Goal: Task Accomplishment & Management: Manage account settings

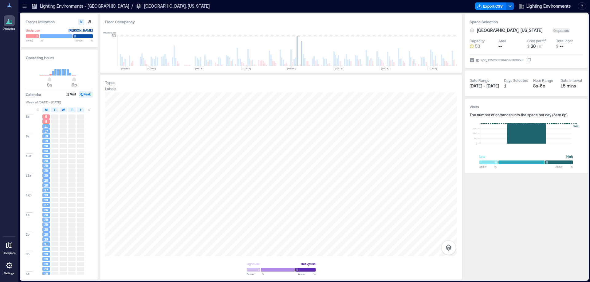
scroll to position [0, 740]
click at [531, 60] on icon at bounding box center [528, 60] width 5 height 5
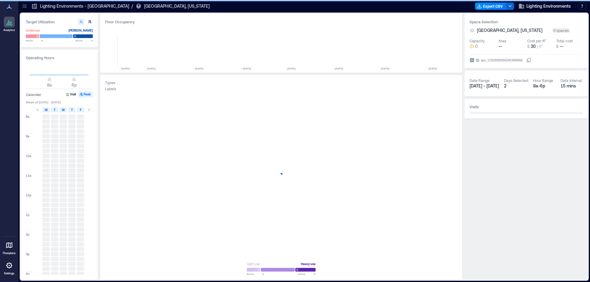
scroll to position [0, 741]
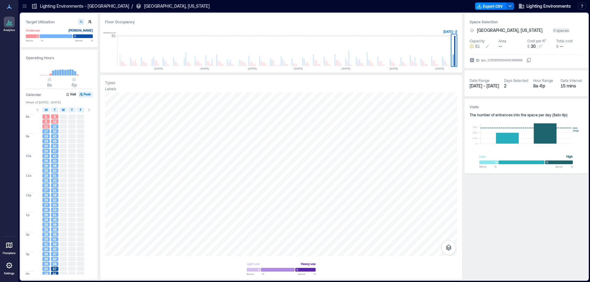
click at [488, 45] on icon at bounding box center [487, 46] width 5 height 5
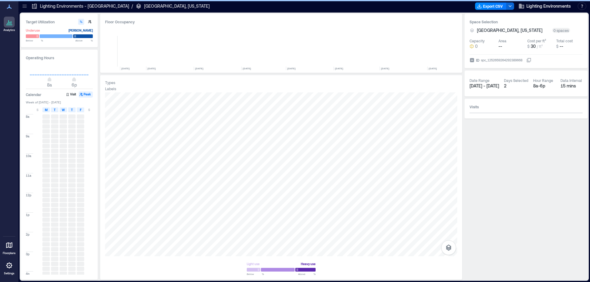
scroll to position [0, 741]
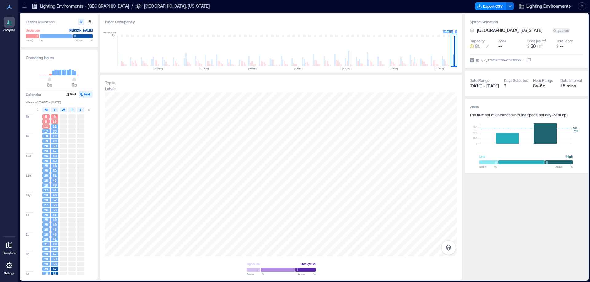
click at [488, 46] on icon at bounding box center [487, 46] width 3 height 3
click at [488, 46] on input "number" at bounding box center [490, 46] width 45 height 6
click at [551, 46] on button "$ 30 / ft²" at bounding box center [551, 46] width 19 height 6
click at [551, 46] on input "**" at bounding box center [531, 46] width 45 height 6
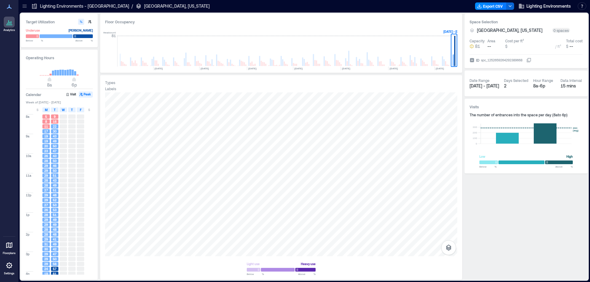
click at [562, 68] on div "Space Selection Baltimore, Maryland 0 spaces Capacity 81 Area -- Cost per ft² $…" at bounding box center [526, 41] width 123 height 54
click at [552, 32] on div "0 spaces" at bounding box center [561, 30] width 18 height 5
click at [552, 30] on div "0 spaces" at bounding box center [561, 30] width 18 height 5
click at [515, 29] on span "[GEOGRAPHIC_DATA], [US_STATE]" at bounding box center [509, 30] width 65 height 6
click at [529, 54] on div "**********" at bounding box center [526, 41] width 123 height 54
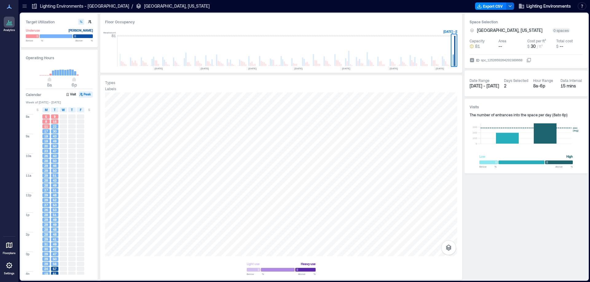
click at [488, 163] on div at bounding box center [525, 162] width 93 height 5
click at [533, 162] on div at bounding box center [525, 162] width 93 height 5
click at [566, 163] on div at bounding box center [525, 162] width 93 height 5
click at [9, 24] on icon at bounding box center [8, 22] width 1 height 4
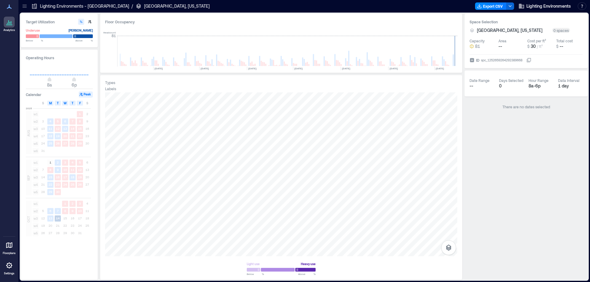
click at [8, 23] on icon at bounding box center [9, 21] width 7 height 7
click at [8, 23] on icon at bounding box center [7, 23] width 1 height 1
click at [475, 126] on div "Space Selection Baltimore, Maryland 0 spaces Capacity 81 Area -- Cost per ft² $…" at bounding box center [526, 147] width 123 height 266
click at [555, 5] on span "Lighting Environments" at bounding box center [548, 6] width 45 height 6
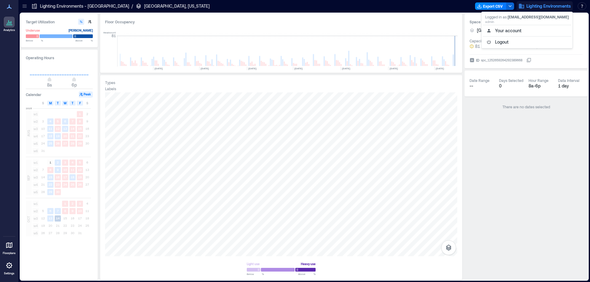
click at [144, 7] on p "[GEOGRAPHIC_DATA], [US_STATE]" at bounding box center [176, 6] width 65 height 6
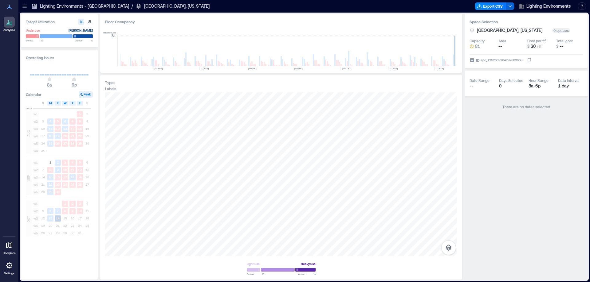
click at [8, 247] on icon at bounding box center [9, 246] width 6 height 6
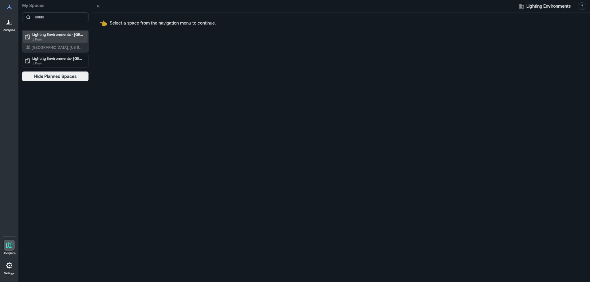
click at [46, 35] on p "Lighting Environments - [GEOGRAPHIC_DATA]" at bounding box center [58, 34] width 52 height 5
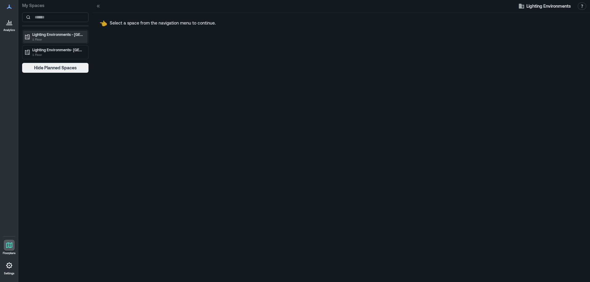
click at [46, 35] on p "Lighting Environments - [GEOGRAPHIC_DATA]" at bounding box center [58, 34] width 52 height 5
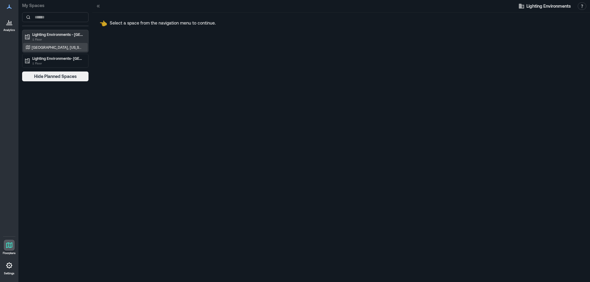
click at [42, 46] on p "[GEOGRAPHIC_DATA], [US_STATE]" at bounding box center [57, 47] width 51 height 5
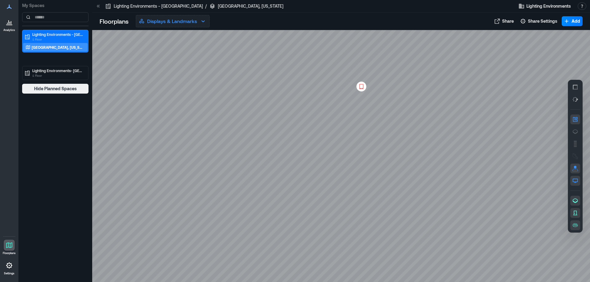
click at [171, 22] on p "Displays & Landmarks" at bounding box center [172, 21] width 50 height 7
click at [107, 22] on p "Floorplans" at bounding box center [114, 21] width 29 height 9
click at [574, 132] on icon "button" at bounding box center [575, 132] width 6 height 6
click at [573, 180] on icon "button" at bounding box center [575, 181] width 6 height 6
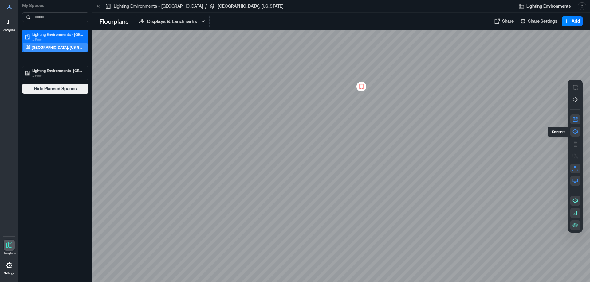
click at [576, 133] on icon "button" at bounding box center [575, 131] width 5 height 5
click at [493, 149] on div at bounding box center [341, 156] width 498 height 252
click at [7, 27] on div at bounding box center [9, 22] width 11 height 11
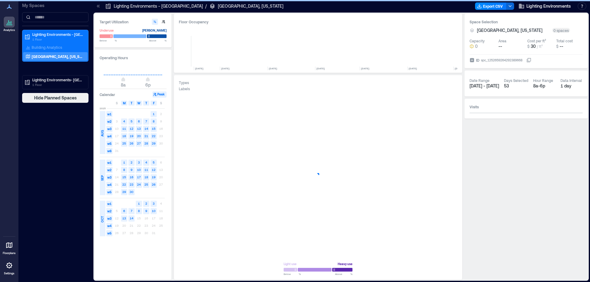
scroll to position [0, 815]
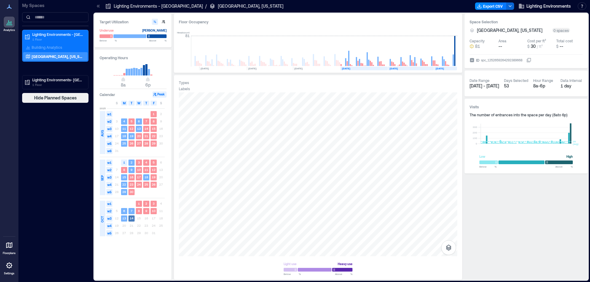
click at [130, 220] on text "14" at bounding box center [132, 219] width 4 height 4
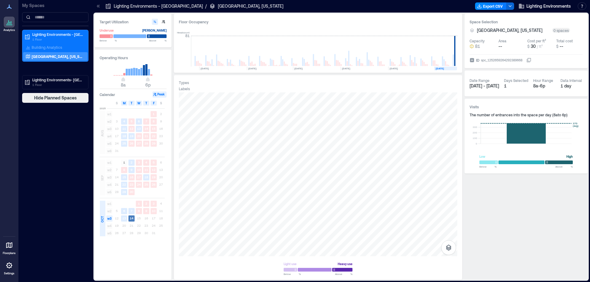
click at [131, 221] on rect at bounding box center [131, 219] width 6 height 6
click at [9, 245] on icon at bounding box center [9, 245] width 7 height 7
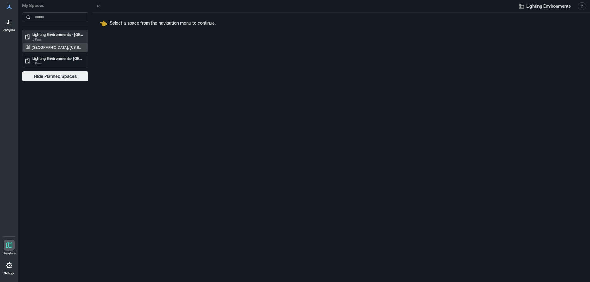
click at [52, 47] on p "[GEOGRAPHIC_DATA], [US_STATE]" at bounding box center [57, 47] width 51 height 5
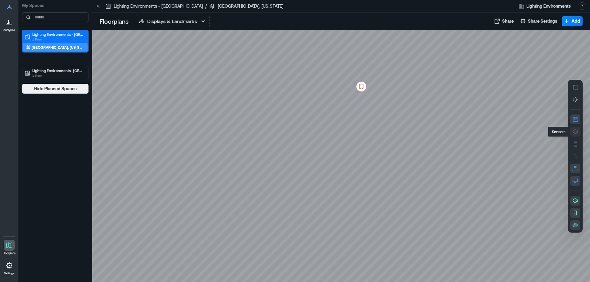
click at [575, 133] on icon "button" at bounding box center [575, 131] width 5 height 5
click at [372, 109] on div "A0EAH005" at bounding box center [341, 156] width 498 height 252
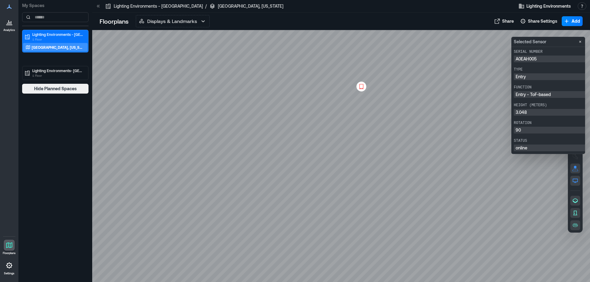
click at [528, 58] on p "A0EAH005" at bounding box center [557, 59] width 82 height 4
drag, startPoint x: 541, startPoint y: 60, endPoint x: 510, endPoint y: 57, distance: 30.5
click at [510, 57] on body "Analytics Floorplans Settings My Spaces Lighting Environments - Baltimore 1 Flo…" at bounding box center [295, 141] width 590 height 282
click at [526, 57] on p "A0EAH005" at bounding box center [557, 59] width 82 height 4
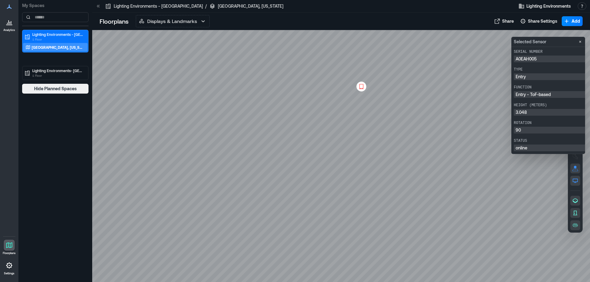
click at [526, 57] on p "A0EAH005" at bounding box center [557, 59] width 82 height 4
click at [533, 58] on p "A0EAH005" at bounding box center [557, 59] width 82 height 4
click at [529, 59] on p "A0EAH005" at bounding box center [557, 59] width 82 height 4
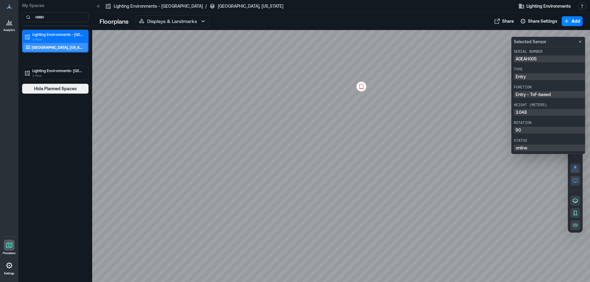
drag, startPoint x: 549, startPoint y: 59, endPoint x: 538, endPoint y: 56, distance: 11.8
click at [514, 60] on div "A0EAH005" at bounding box center [557, 59] width 86 height 7
click at [537, 56] on div "A0EAH005" at bounding box center [557, 59] width 86 height 7
click at [535, 56] on div "A0EAH005" at bounding box center [557, 59] width 86 height 7
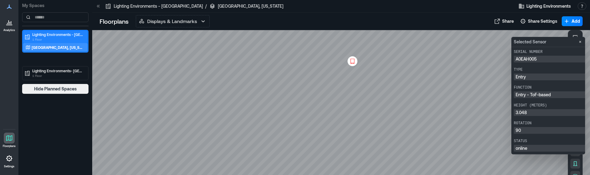
click at [52, 34] on p "Lighting Environments - [GEOGRAPHIC_DATA]" at bounding box center [58, 34] width 52 height 5
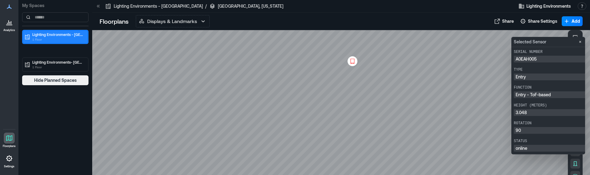
click at [52, 34] on p "Lighting Environments - [GEOGRAPHIC_DATA]" at bounding box center [58, 34] width 52 height 5
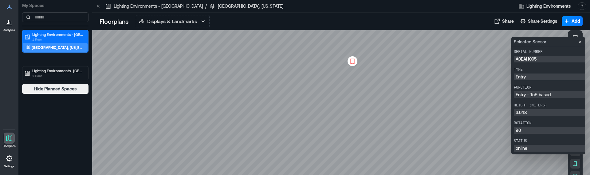
click at [10, 136] on icon at bounding box center [9, 138] width 6 height 6
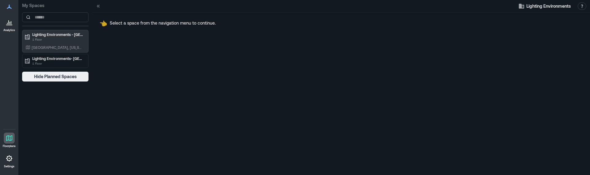
click at [12, 25] on icon at bounding box center [9, 25] width 6 height 1
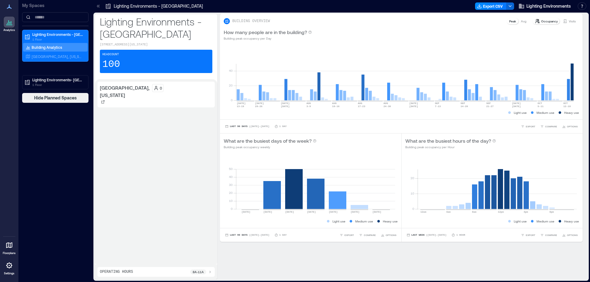
click at [112, 90] on p "[GEOGRAPHIC_DATA], [US_STATE]" at bounding box center [125, 91] width 50 height 15
click at [115, 94] on p "[GEOGRAPHIC_DATA], [US_STATE]" at bounding box center [125, 91] width 50 height 15
click at [57, 57] on p "[GEOGRAPHIC_DATA], [US_STATE]" at bounding box center [57, 56] width 51 height 5
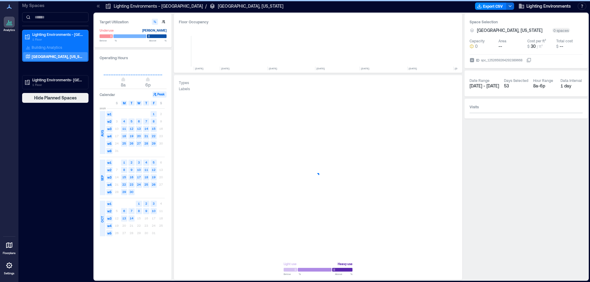
scroll to position [0, 815]
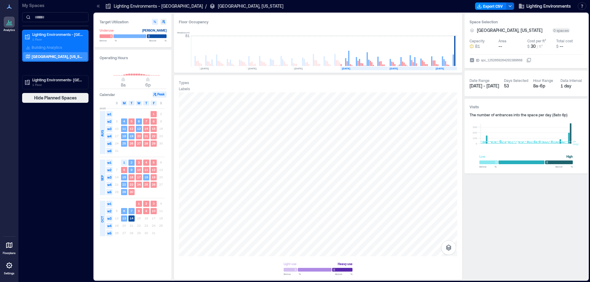
click at [163, 23] on icon "button" at bounding box center [164, 22] width 4 height 4
type input "**"
click at [163, 23] on icon "button" at bounding box center [164, 22] width 4 height 4
click at [157, 22] on button "button" at bounding box center [155, 22] width 6 height 6
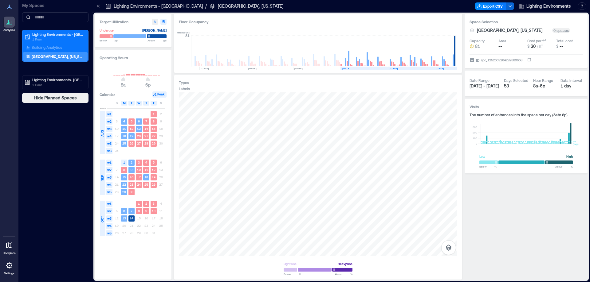
type input "**"
click at [502, 61] on div "spc_1252659264292389668" at bounding box center [501, 60] width 43 height 6
click at [526, 61] on button "ID spc_1252659264292389668" at bounding box center [528, 60] width 5 height 5
drag, startPoint x: 519, startPoint y: 60, endPoint x: 549, endPoint y: 244, distance: 186.7
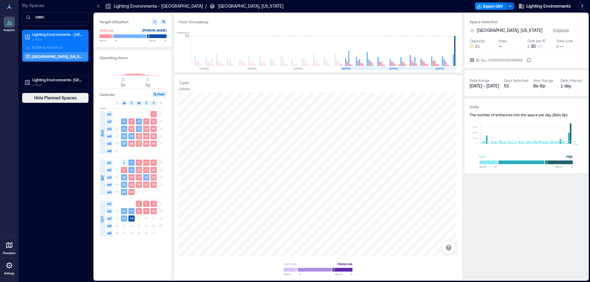
click at [549, 244] on div "Space Selection Baltimore, Maryland 0 spaces Capacity 81 Area -- Cost per ft² $…" at bounding box center [526, 147] width 123 height 266
